Goal: Find specific page/section: Find specific page/section

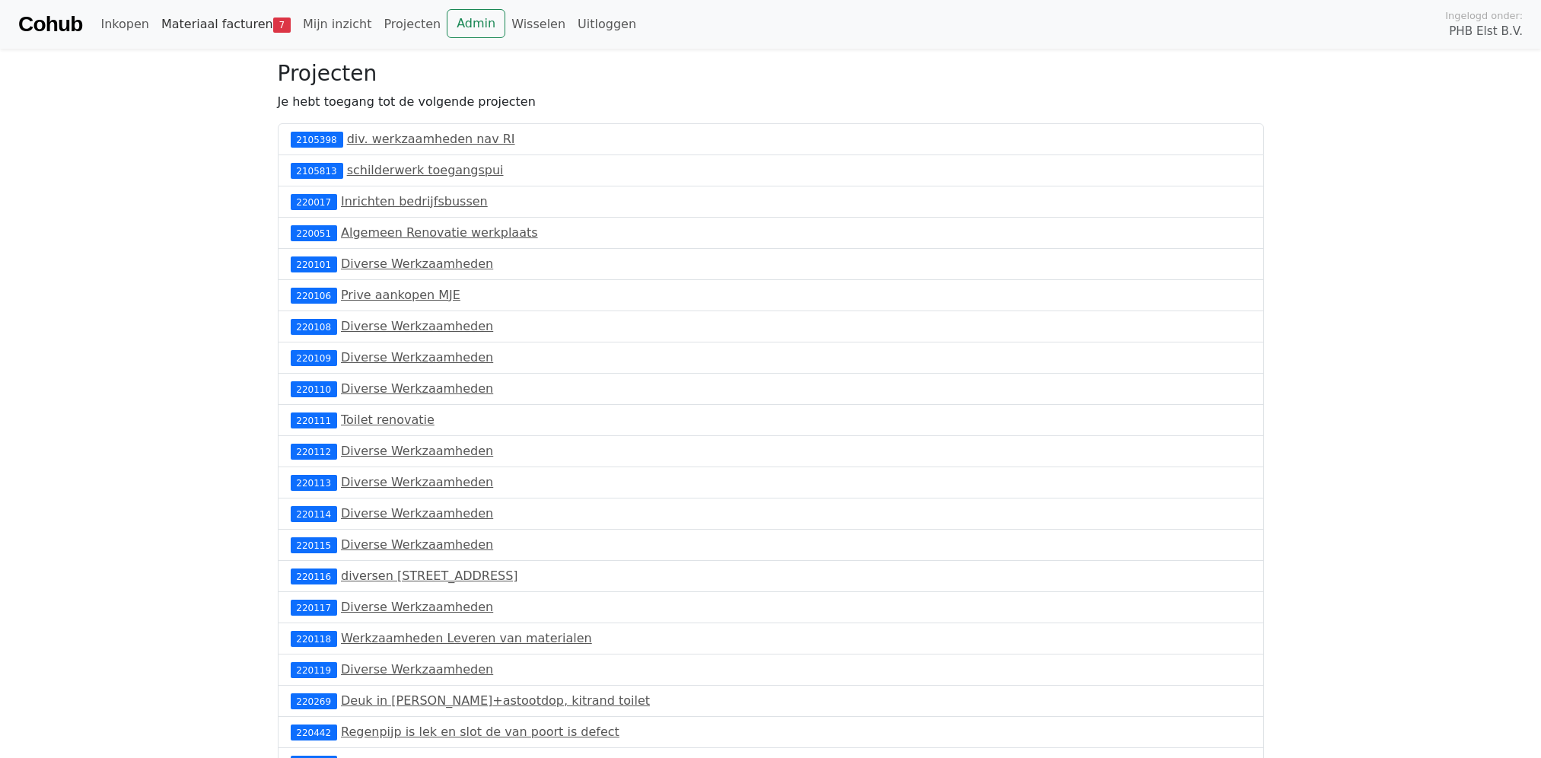
click at [250, 19] on link "Materiaal facturen 7" at bounding box center [226, 24] width 142 height 30
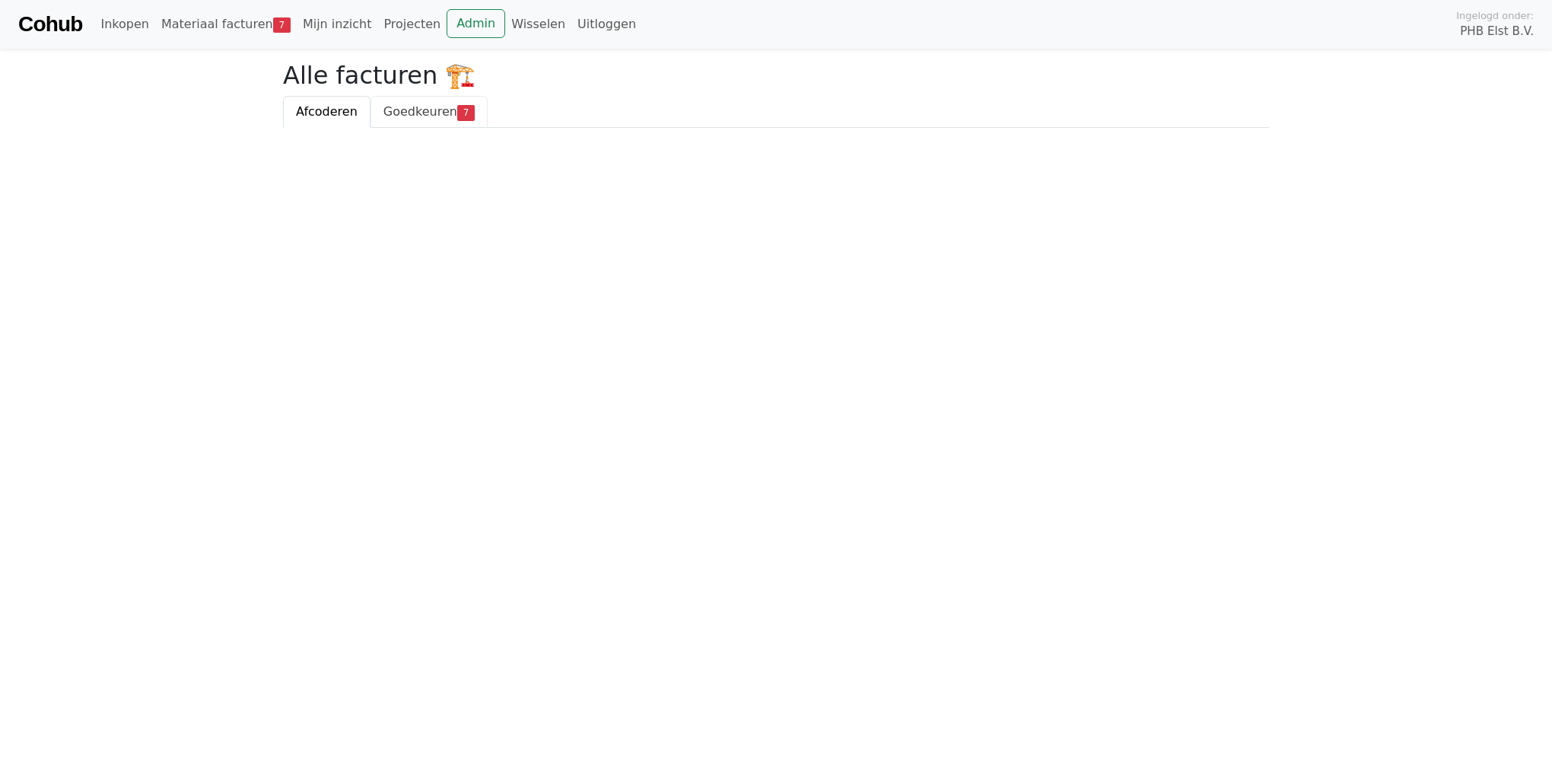
click at [438, 115] on span "Goedkeuren" at bounding box center [421, 111] width 74 height 14
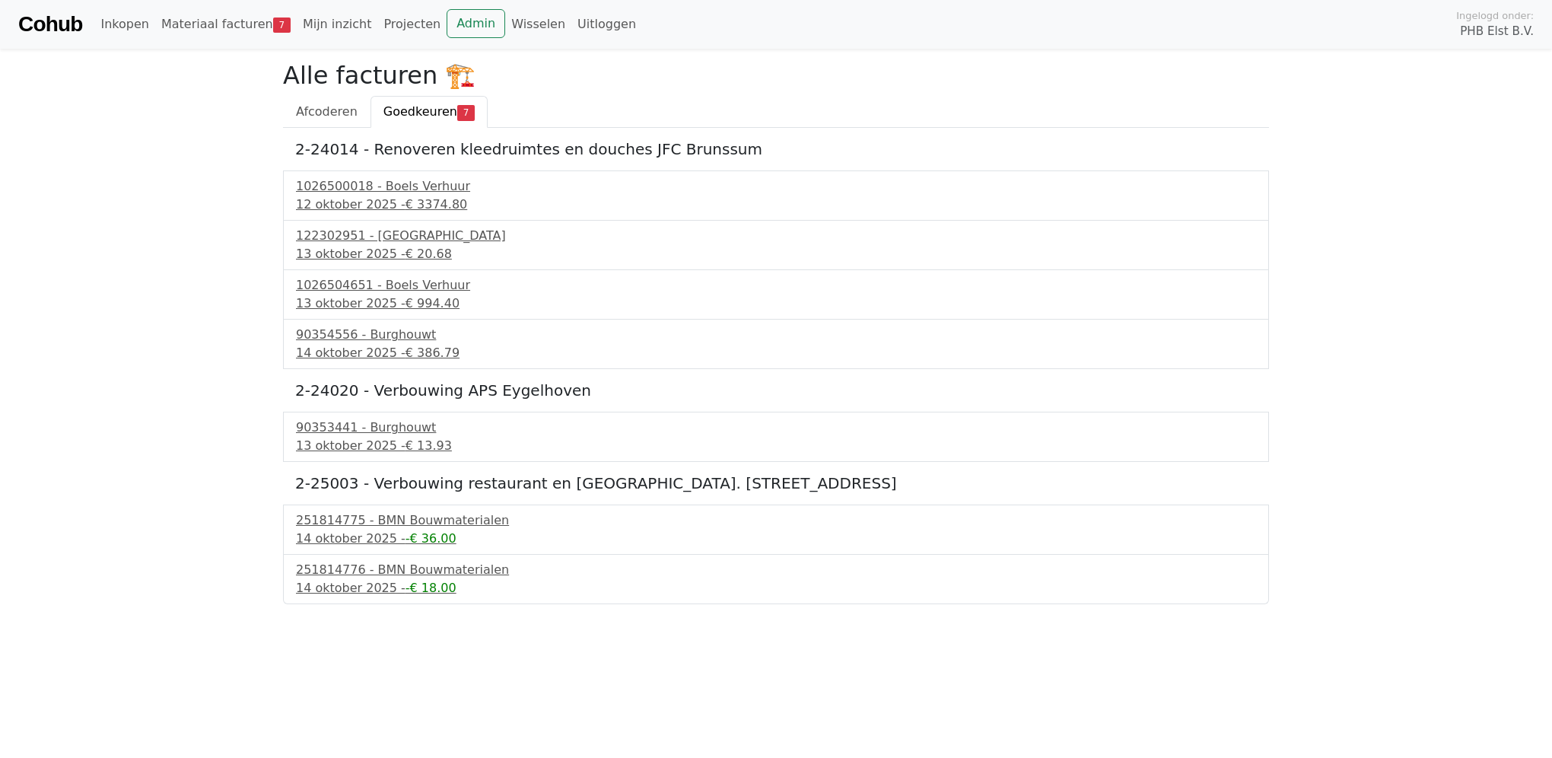
click at [49, 26] on link "Cohub" at bounding box center [50, 24] width 64 height 37
